Goal: Task Accomplishment & Management: Manage account settings

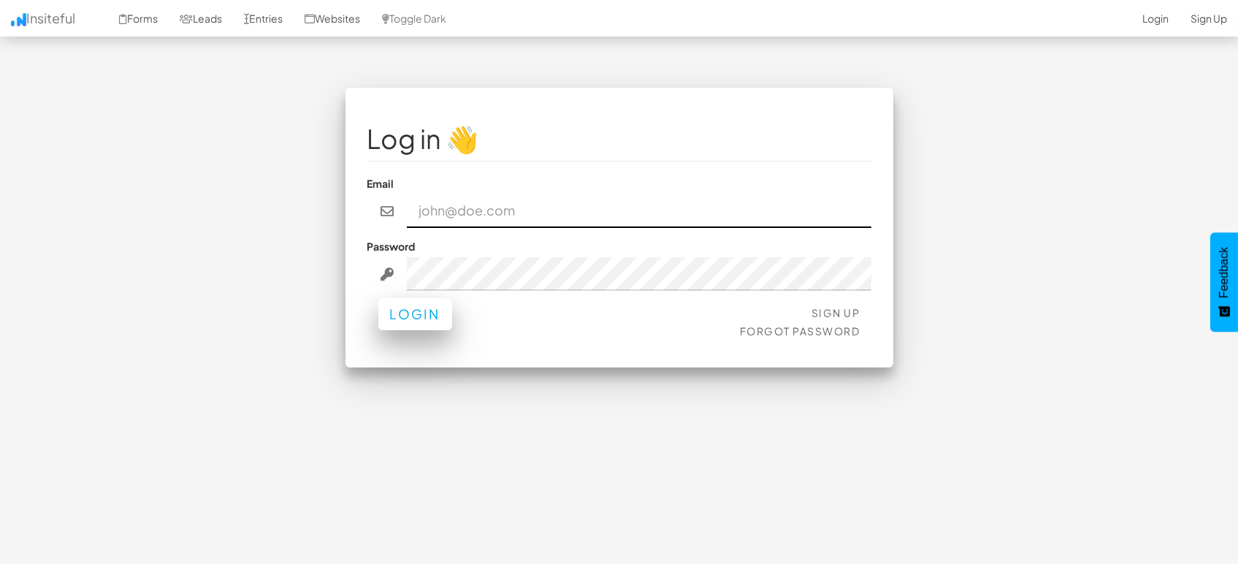
type input "[EMAIL_ADDRESS][DOMAIN_NAME]"
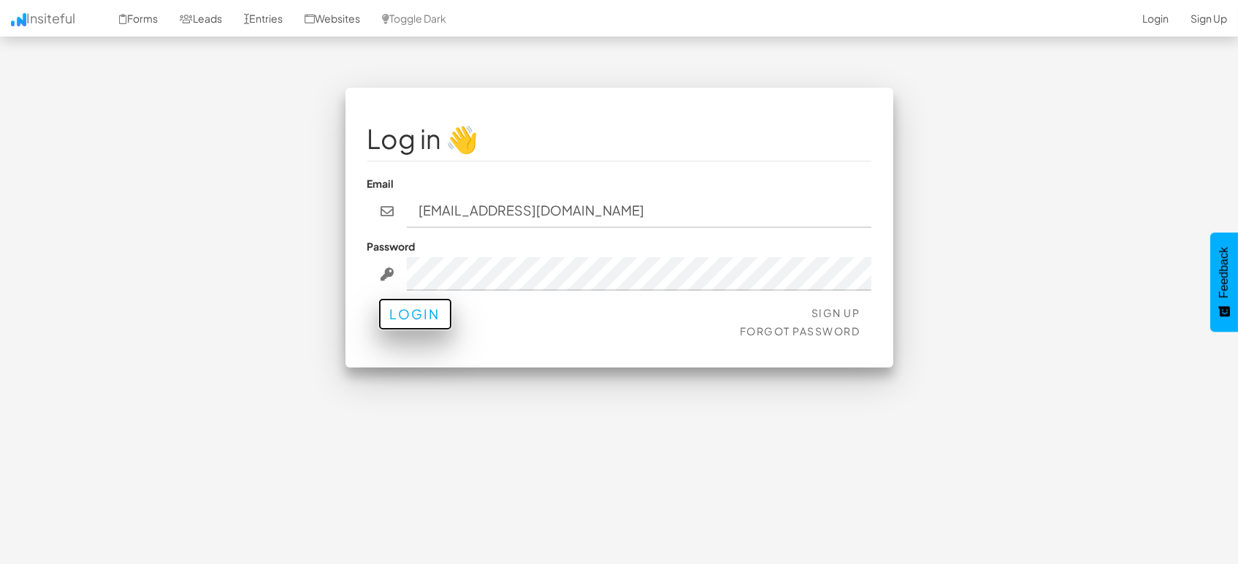
click at [392, 316] on button "Login" at bounding box center [415, 314] width 74 height 32
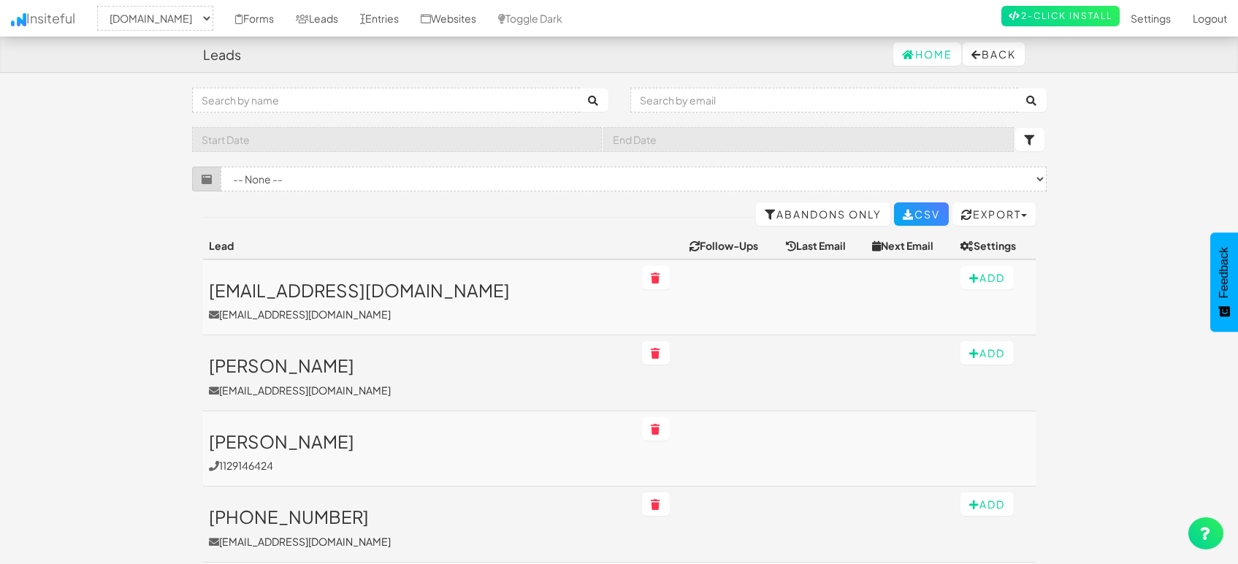
select select "1505"
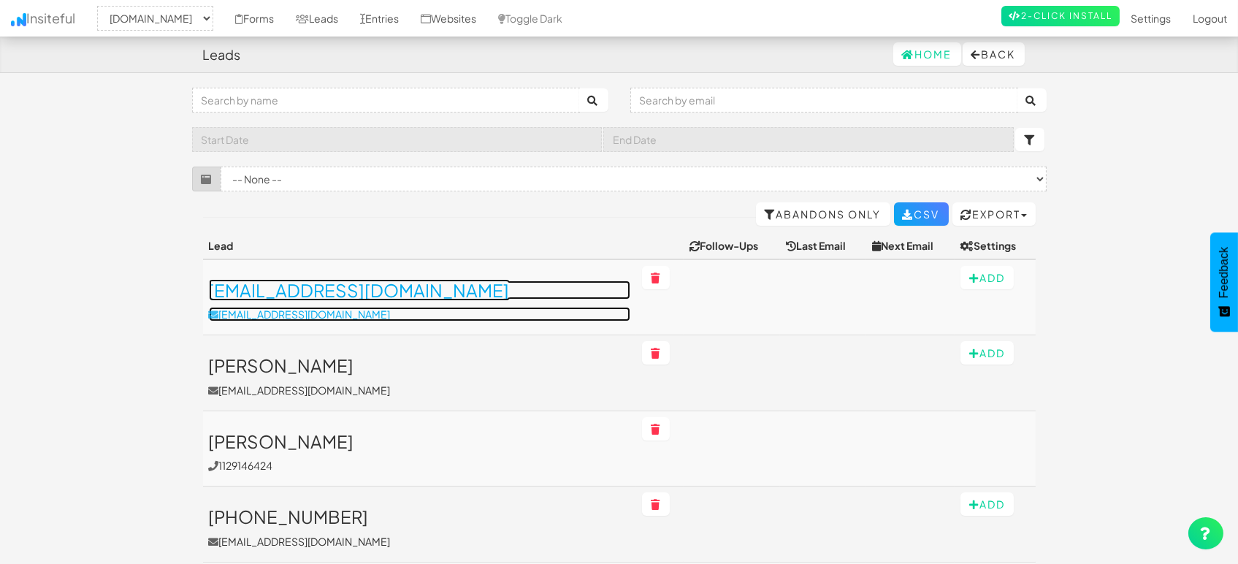
click at [311, 294] on h3 "eddiesang00@gmail.com" at bounding box center [420, 290] width 422 height 19
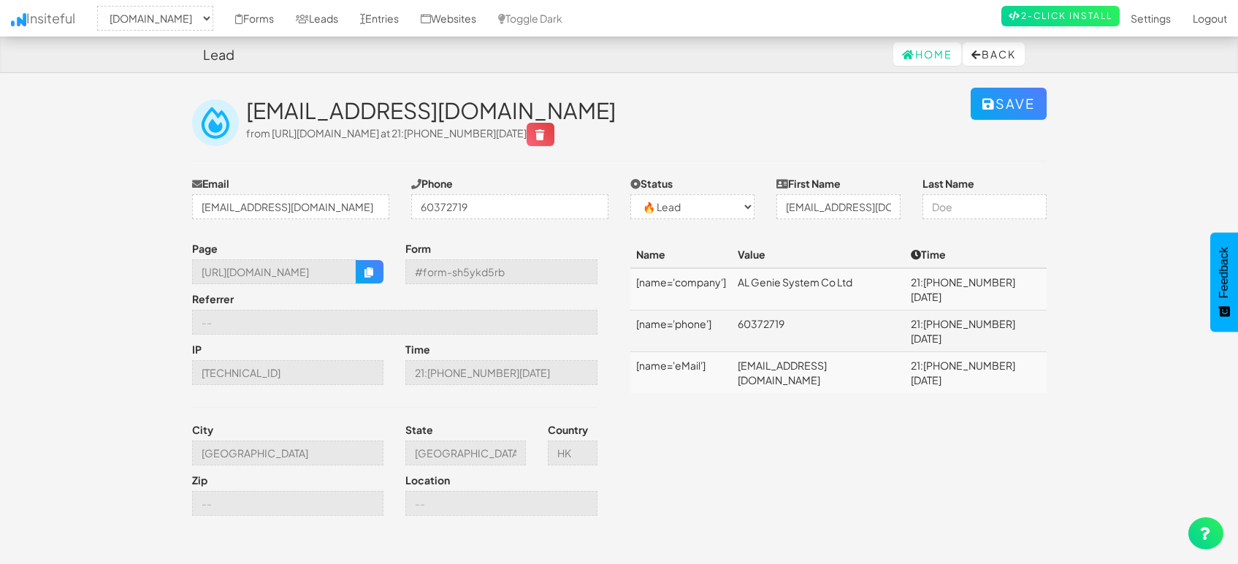
select select "1505"
select select "0"
click at [374, 270] on icon "button" at bounding box center [370, 272] width 10 height 10
click at [384, 17] on link "Entries" at bounding box center [379, 18] width 61 height 37
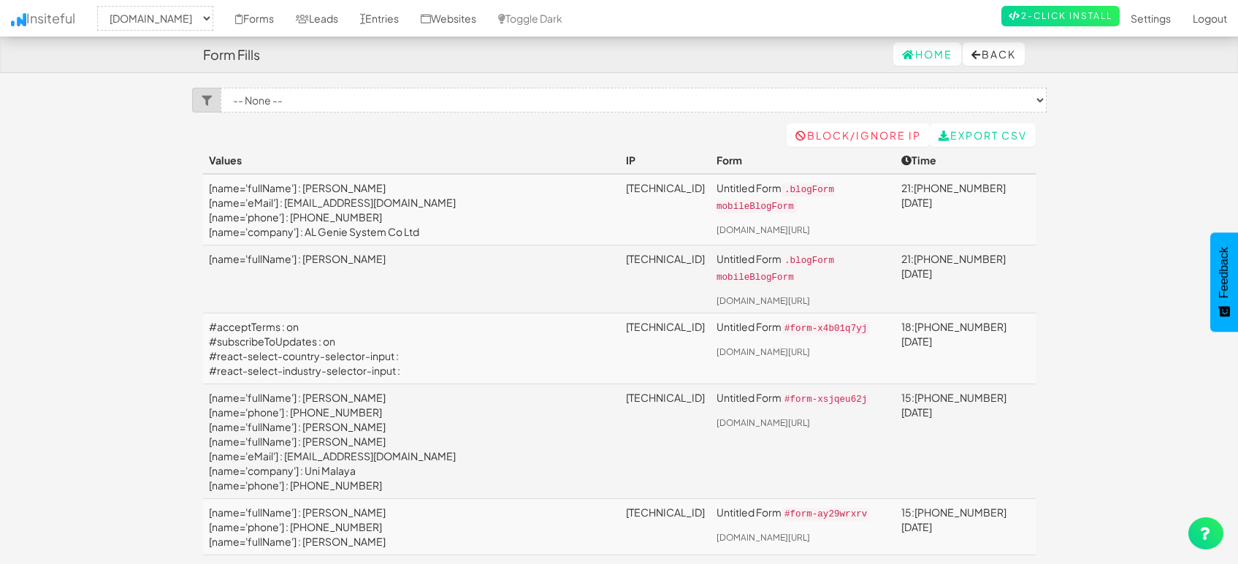
select select "1505"
